Goal: Task Accomplishment & Management: Manage account settings

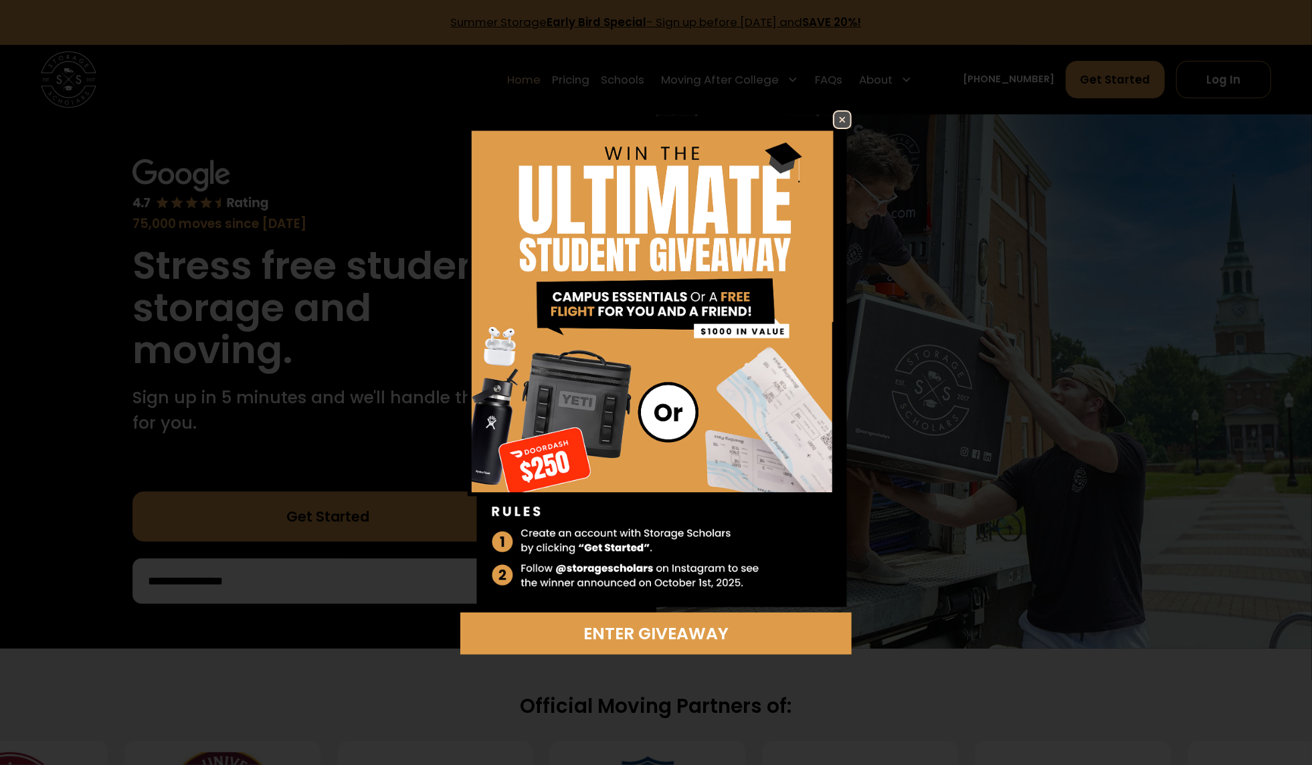
drag, startPoint x: 851, startPoint y: 124, endPoint x: 843, endPoint y: 122, distance: 8.3
click at [849, 125] on link at bounding box center [842, 119] width 19 height 19
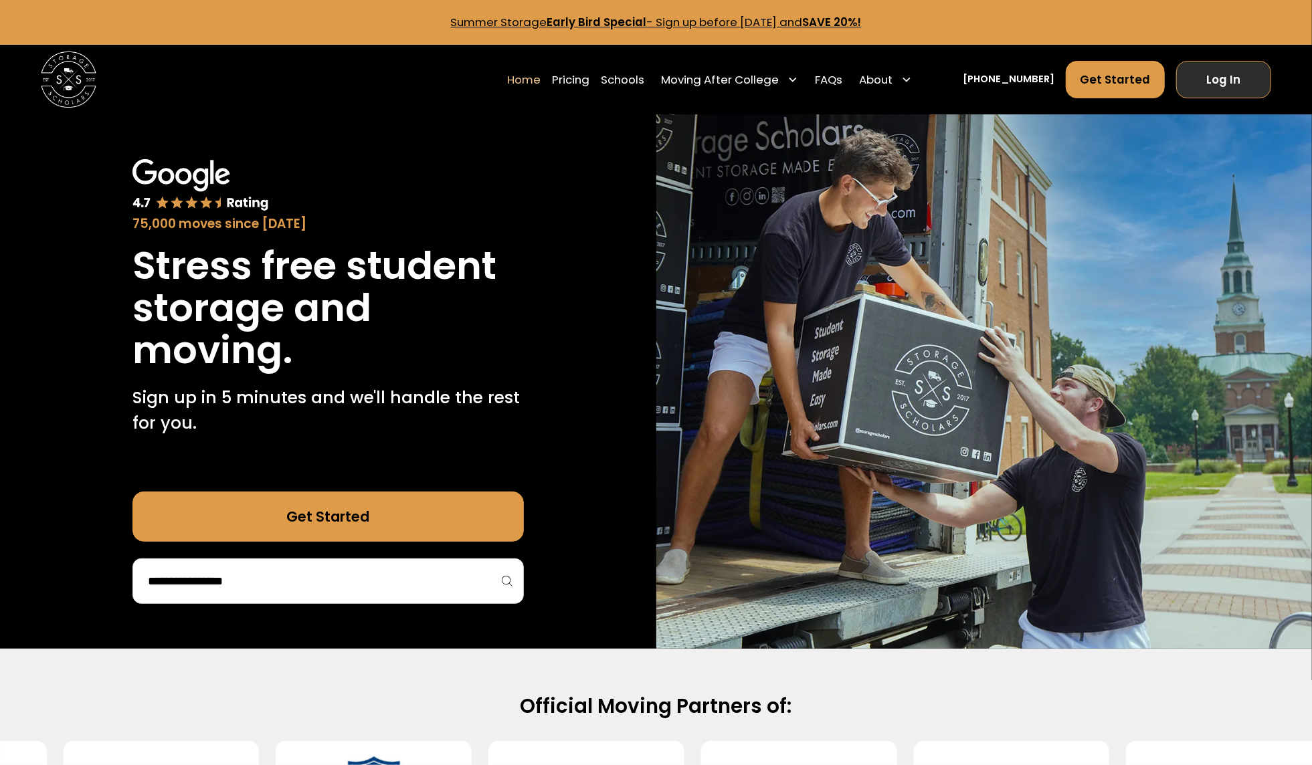
click at [1227, 79] on link "Log In" at bounding box center [1223, 79] width 95 height 37
click at [1237, 88] on link "Log In" at bounding box center [1223, 79] width 95 height 37
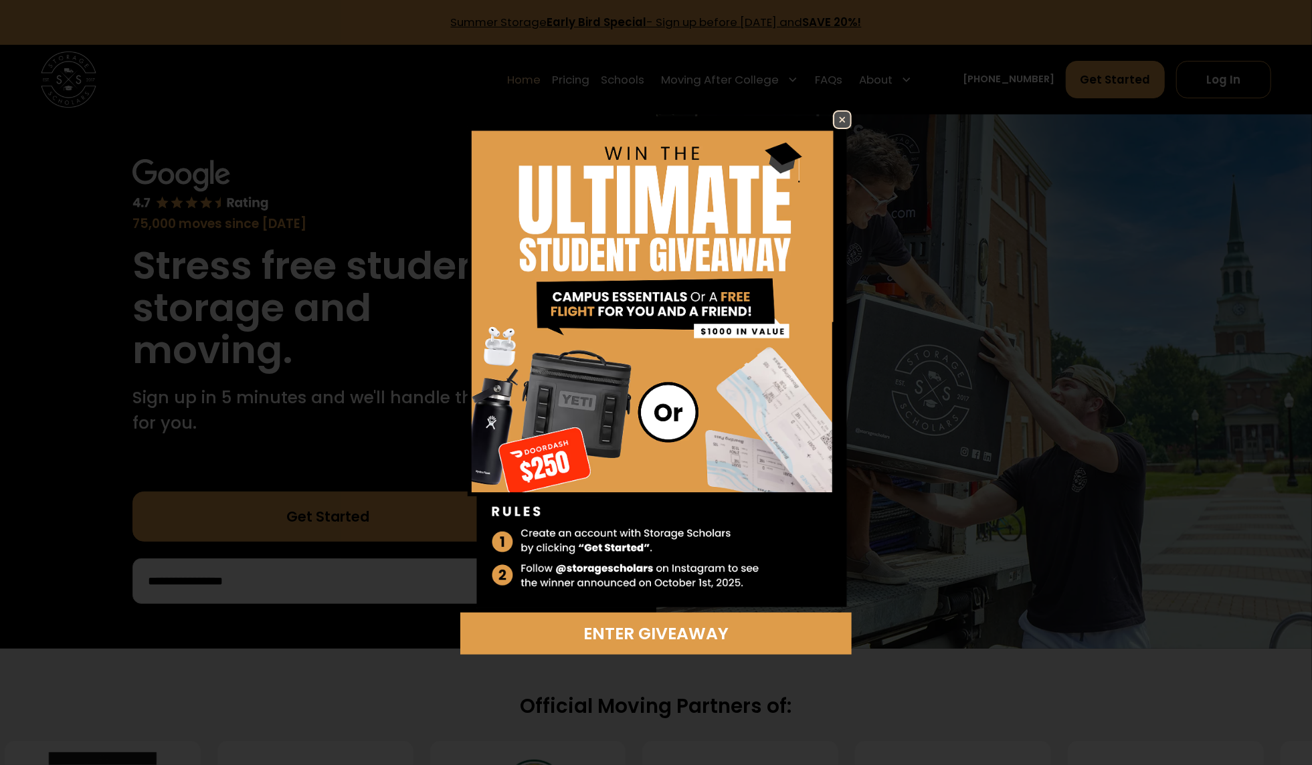
drag, startPoint x: 924, startPoint y: 416, endPoint x: 444, endPoint y: 24, distance: 619.4
click at [397, 24] on div "Enter Giveaway" at bounding box center [656, 382] width 1312 height 765
click at [840, 115] on img at bounding box center [842, 120] width 16 height 16
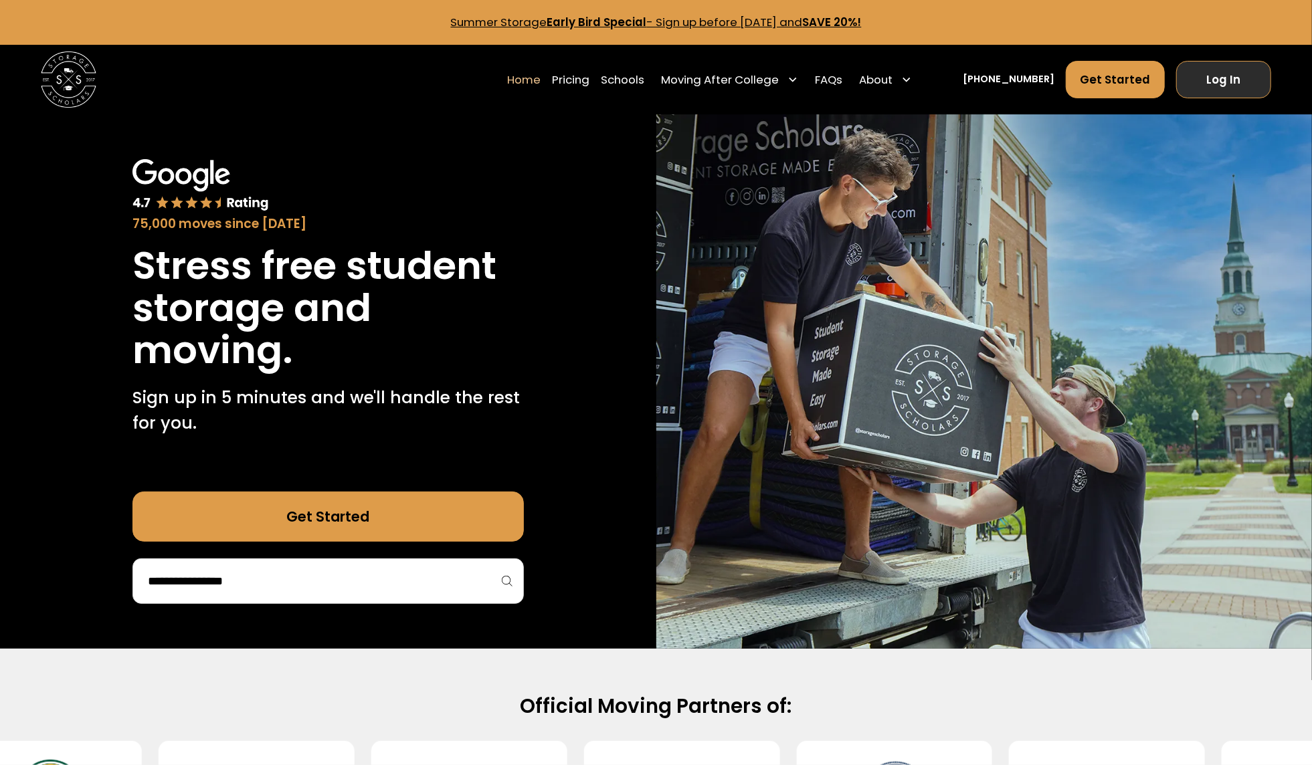
click at [1224, 82] on link "Log In" at bounding box center [1223, 79] width 95 height 37
